Goal: Find contact information: Find contact information

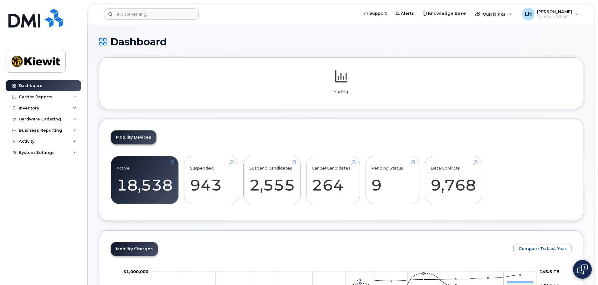
click at [125, 21] on header "Support Alerts Knowledge Base Quicklinks Suspend / Cancel Device Change SIM Car…" at bounding box center [342, 14] width 508 height 22
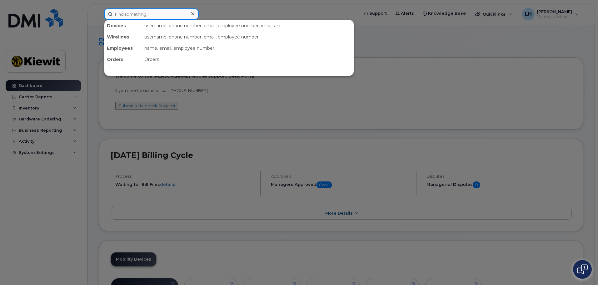
click at [127, 13] on input at bounding box center [151, 13] width 95 height 11
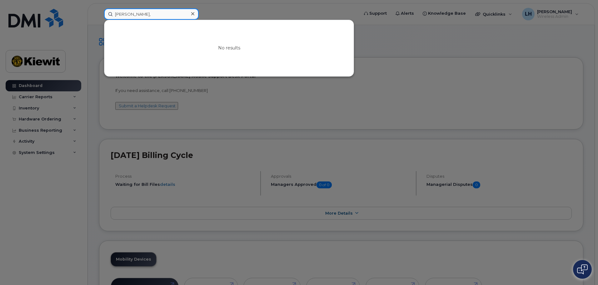
type input "jose,"
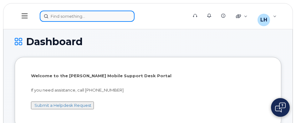
click at [83, 16] on div at bounding box center [112, 16] width 144 height 11
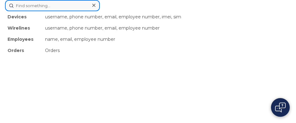
paste input "00949847"
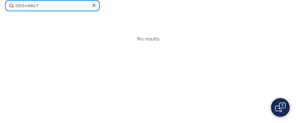
drag, startPoint x: 75, startPoint y: 4, endPoint x: -36, endPoint y: 3, distance: 110.9
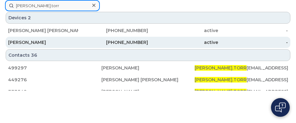
type input "jose.torr"
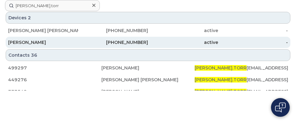
click at [43, 40] on div "[PERSON_NAME]" at bounding box center [43, 42] width 70 height 6
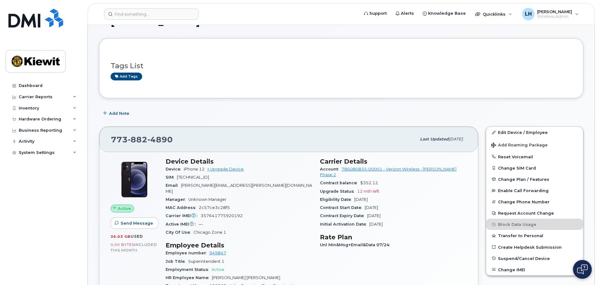
scroll to position [31, 0]
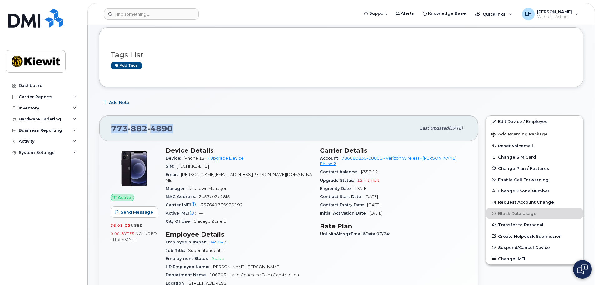
drag, startPoint x: 177, startPoint y: 124, endPoint x: 112, endPoint y: 127, distance: 65.4
click at [112, 123] on div "[PHONE_NUMBER]" at bounding box center [263, 128] width 305 height 13
copy span "[PHONE_NUMBER]"
